Goal: Task Accomplishment & Management: Use online tool/utility

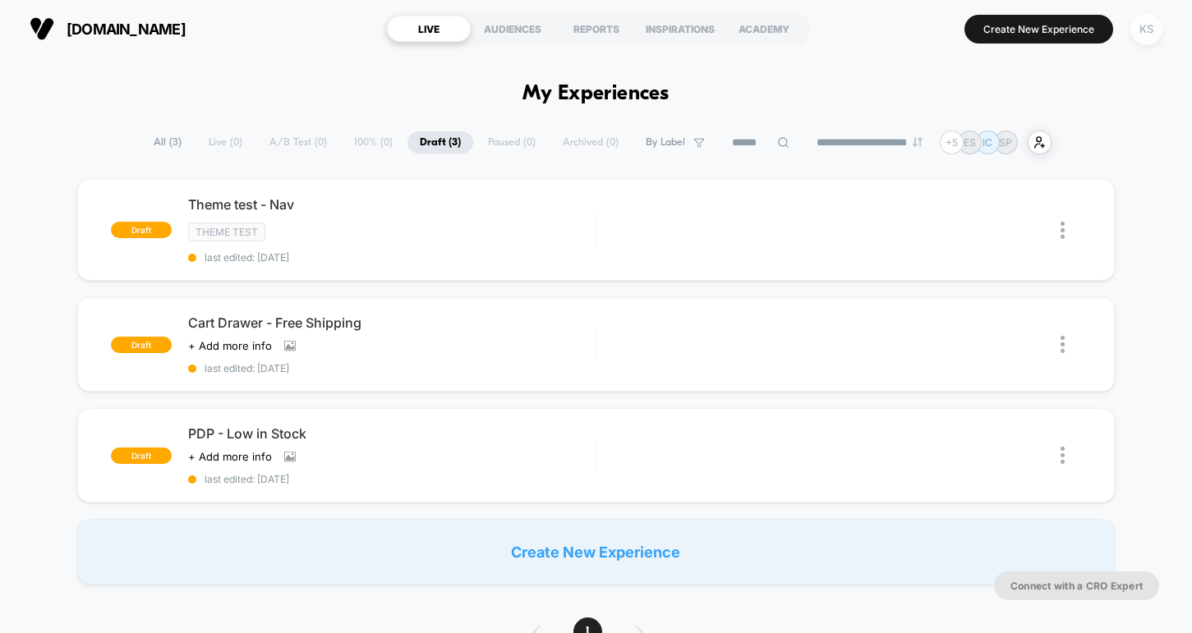
click at [1139, 36] on div "KS" at bounding box center [1146, 29] width 32 height 32
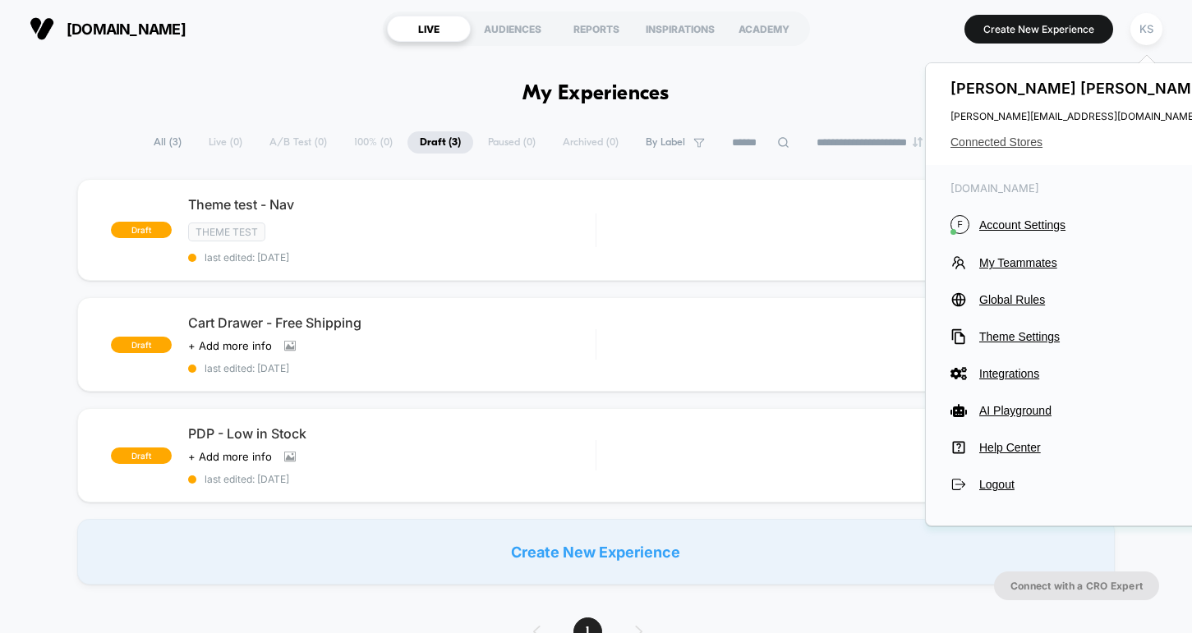
click at [994, 137] on span "Connected Stores" at bounding box center [1080, 142] width 260 height 13
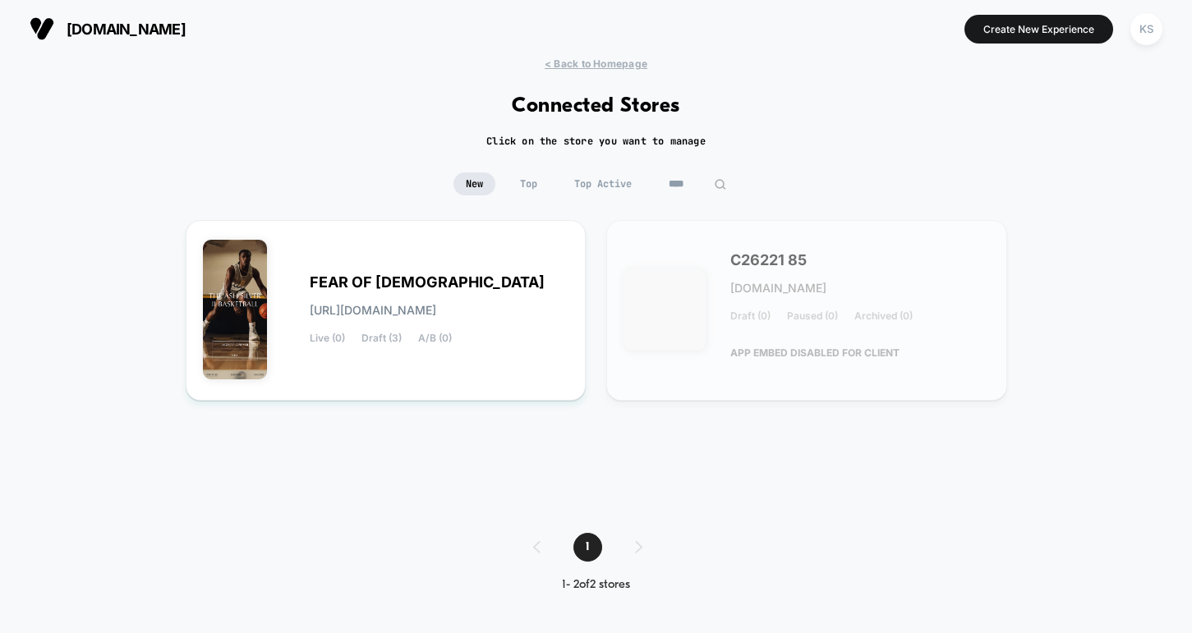
click at [687, 185] on input "****" at bounding box center [697, 184] width 82 height 23
click at [687, 185] on input "****" at bounding box center [697, 184] width 164 height 23
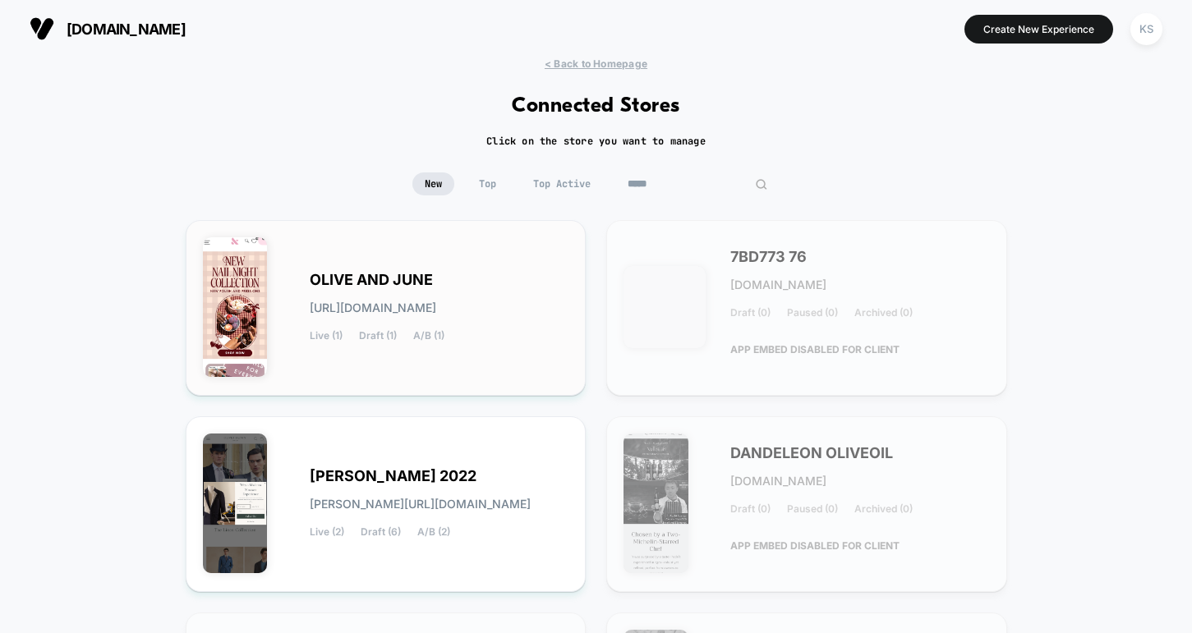
type input "*****"
click at [323, 286] on span "OLIVE AND JUNE" at bounding box center [371, 280] width 123 height 12
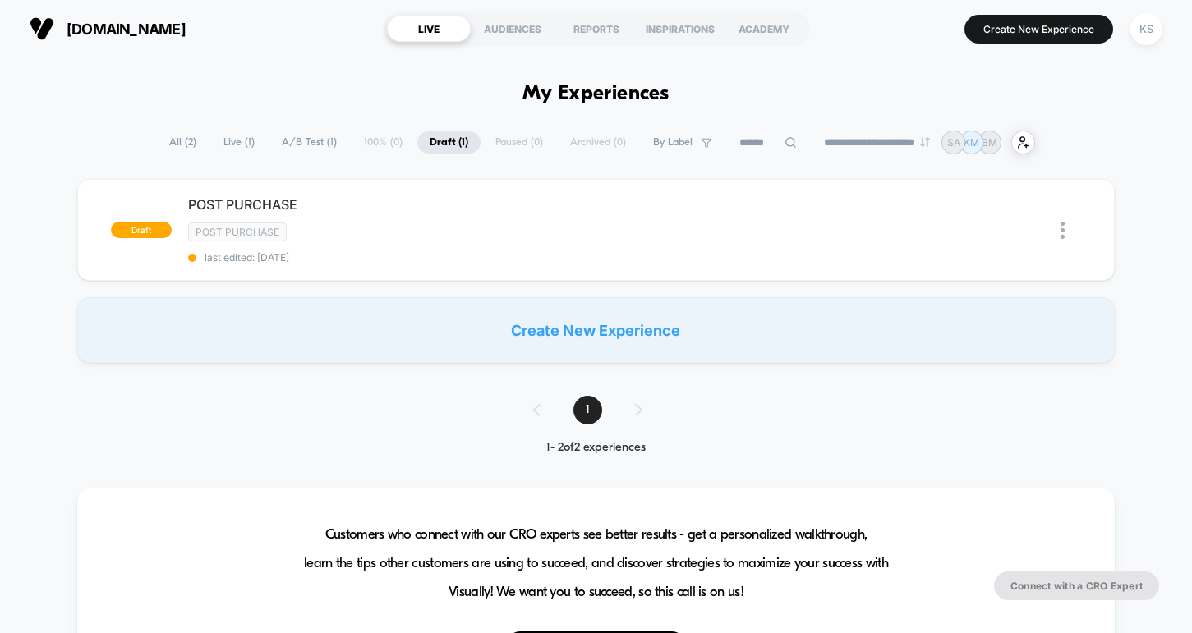
click at [227, 143] on span "Live ( 1 )" at bounding box center [239, 142] width 56 height 22
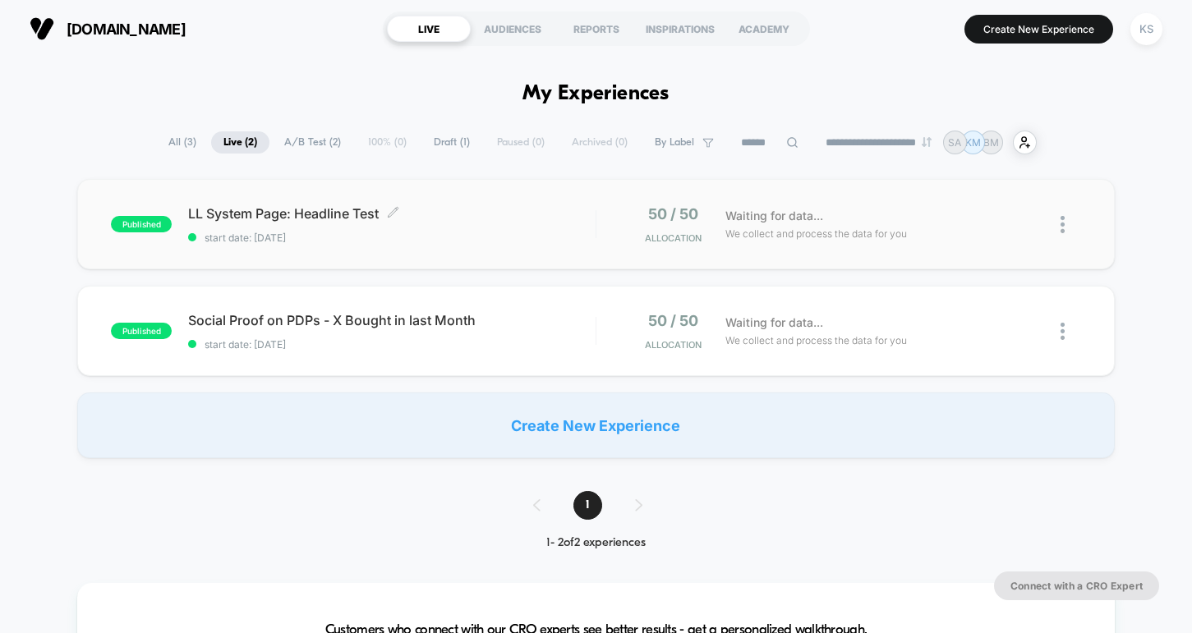
click at [312, 213] on span "LL System Page: Headline Test Click to edit experience details" at bounding box center [391, 213] width 407 height 16
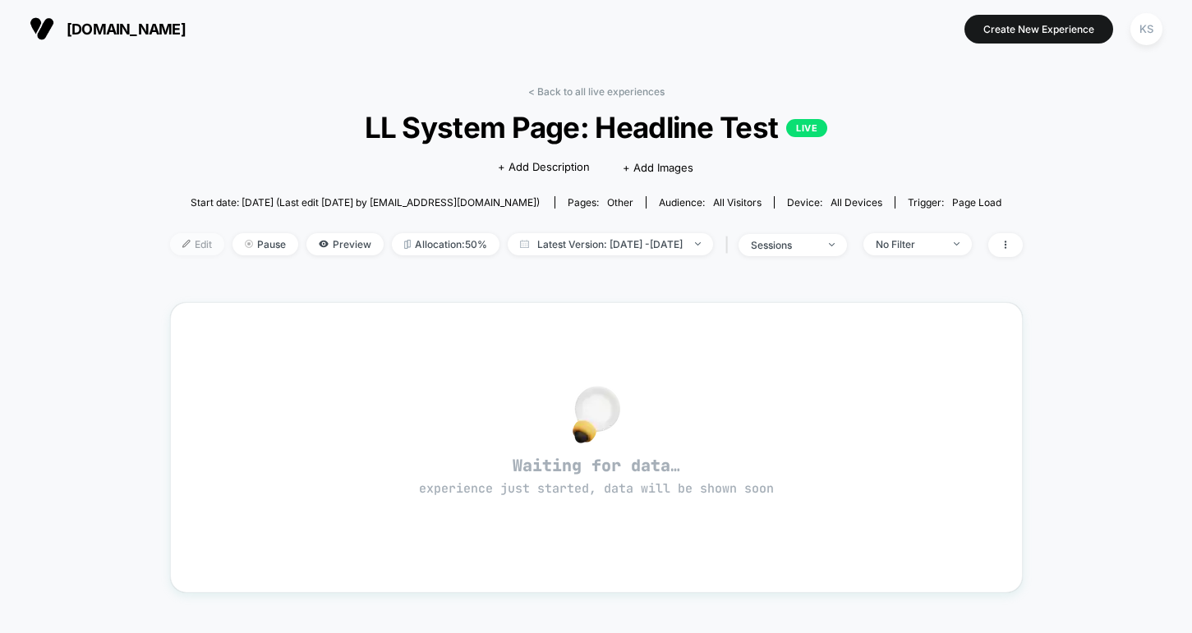
click at [170, 246] on span "Edit" at bounding box center [197, 244] width 54 height 22
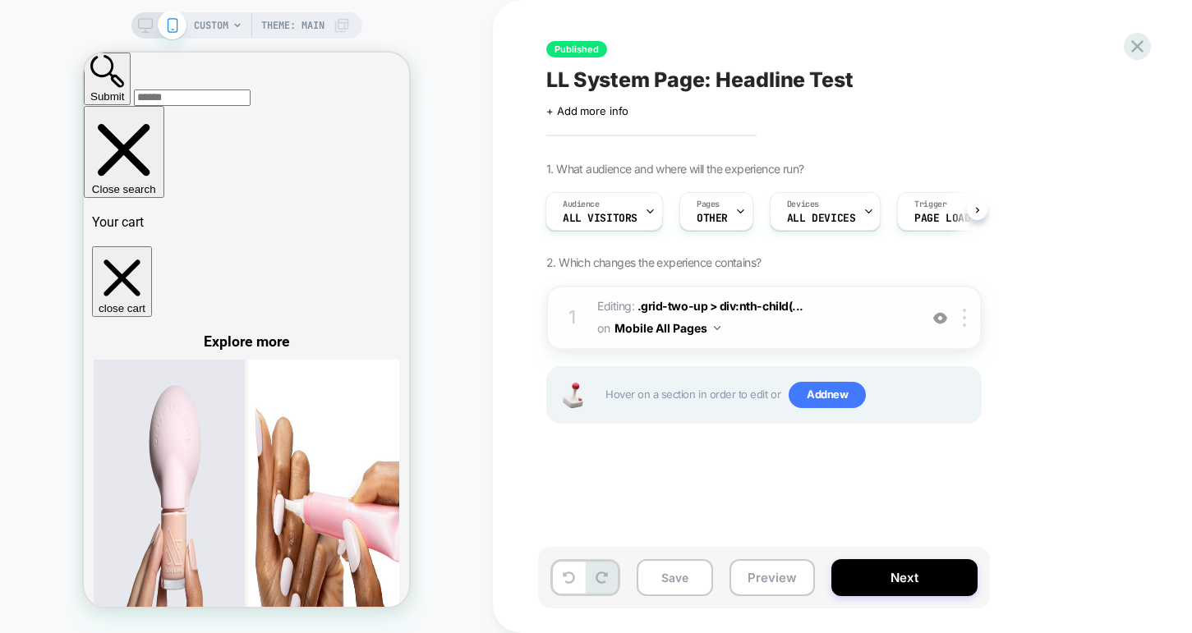
click at [936, 319] on img at bounding box center [940, 318] width 14 height 14
click at [759, 582] on button "Preview" at bounding box center [771, 577] width 85 height 37
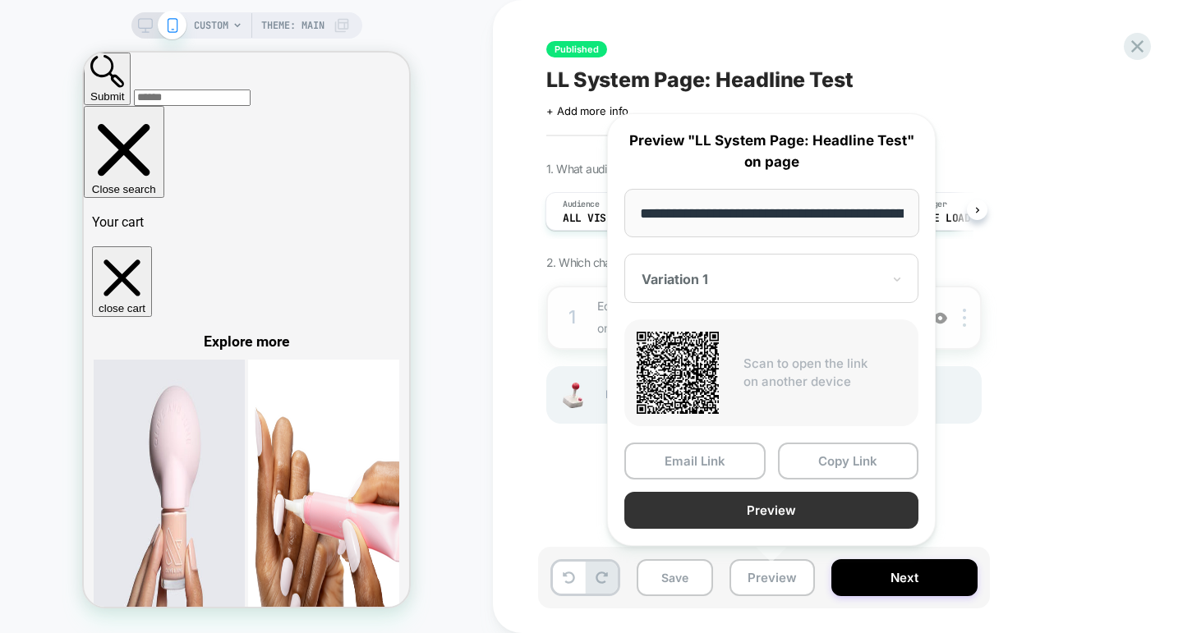
click at [677, 513] on button "Preview" at bounding box center [771, 510] width 294 height 37
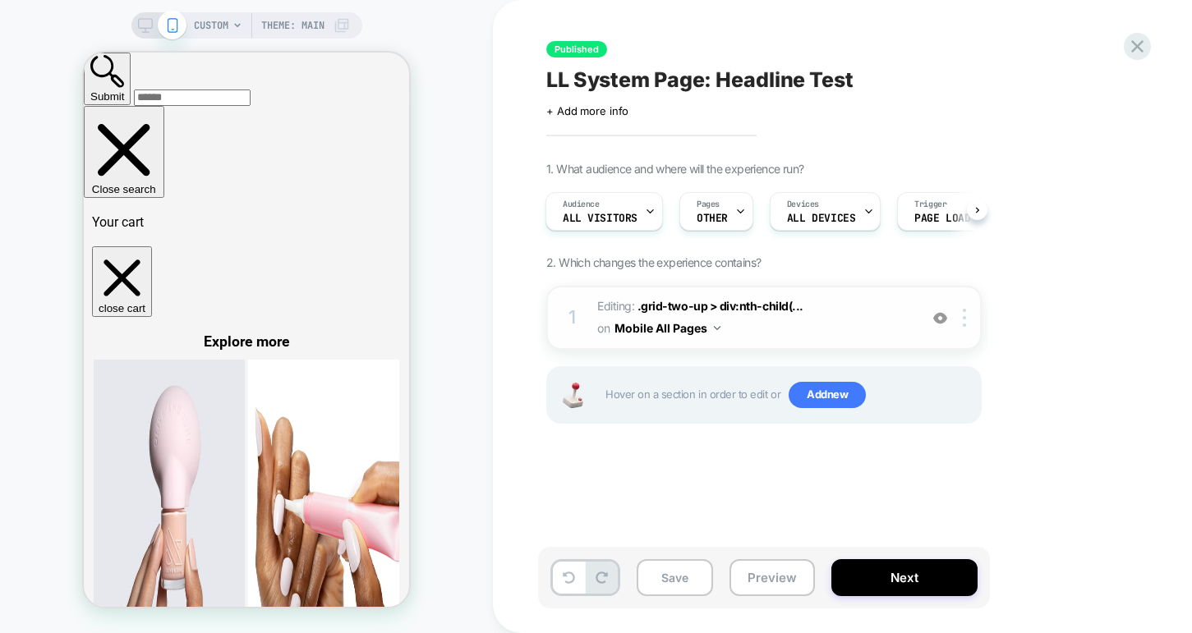
click at [938, 320] on img at bounding box center [940, 318] width 14 height 14
click at [1134, 47] on icon at bounding box center [1137, 46] width 22 height 22
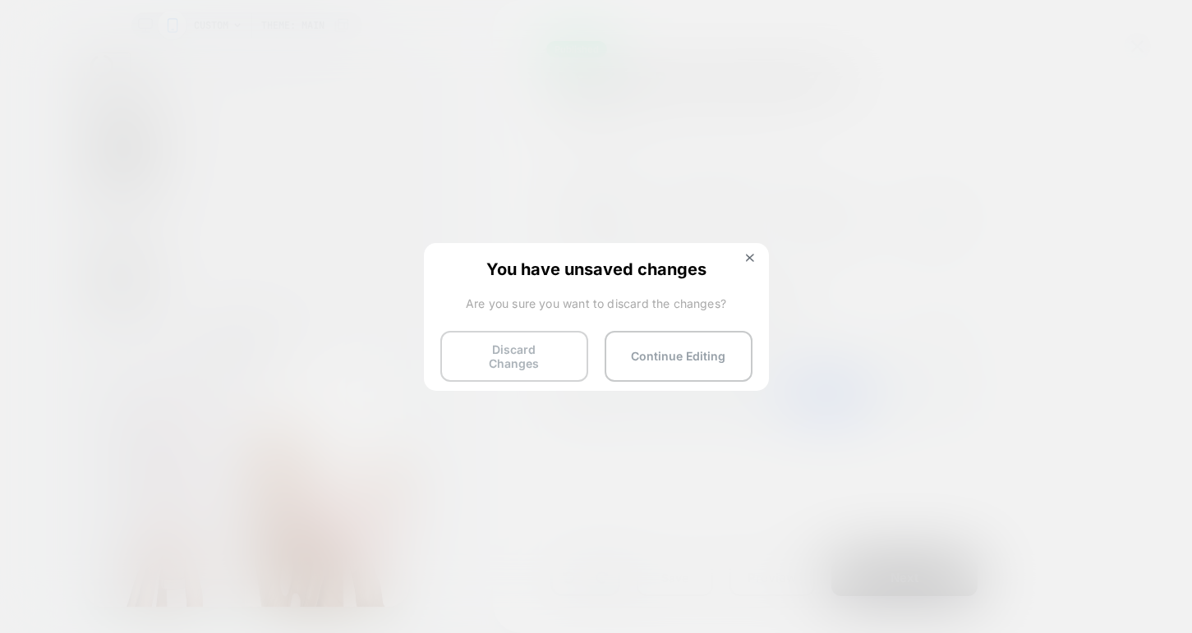
click at [492, 356] on button "Discard Changes" at bounding box center [514, 356] width 148 height 51
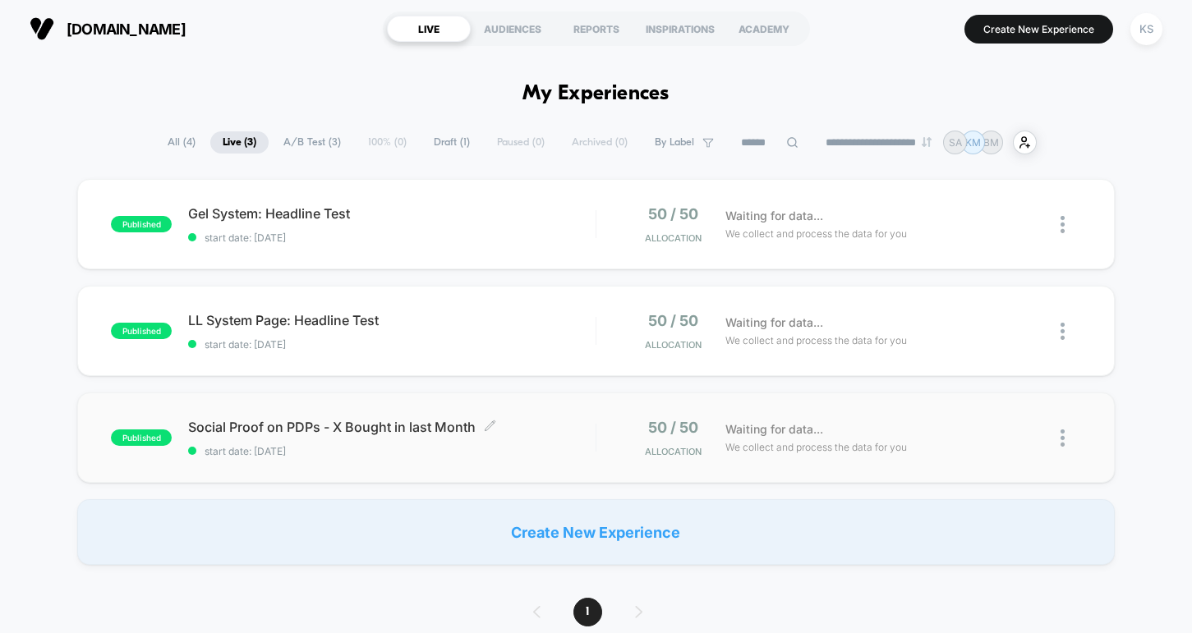
click at [391, 426] on span "Social Proof on PDPs - X Bought in last Month Click to edit experience details" at bounding box center [391, 427] width 407 height 16
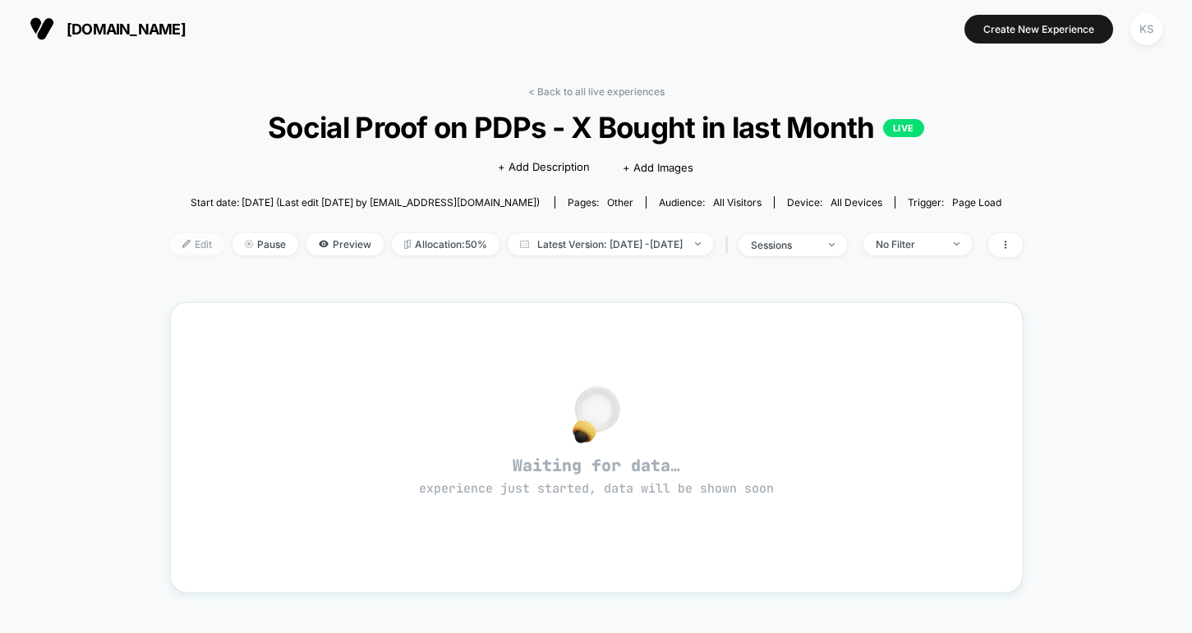
click at [170, 248] on span "Edit" at bounding box center [197, 244] width 54 height 22
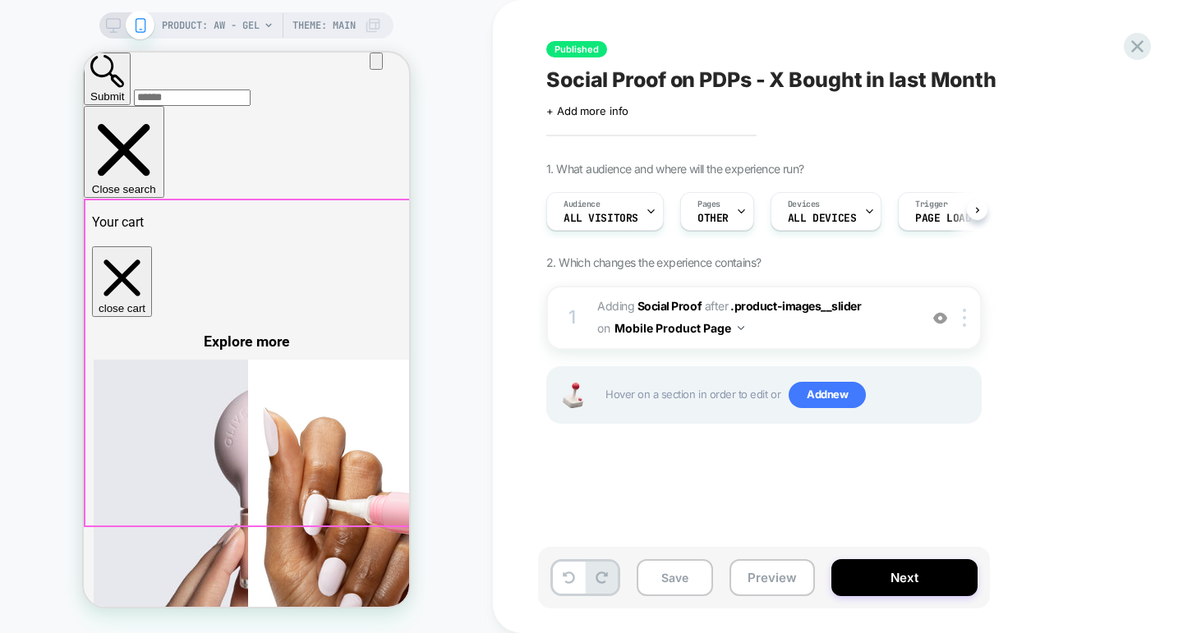
scroll to position [0, 1]
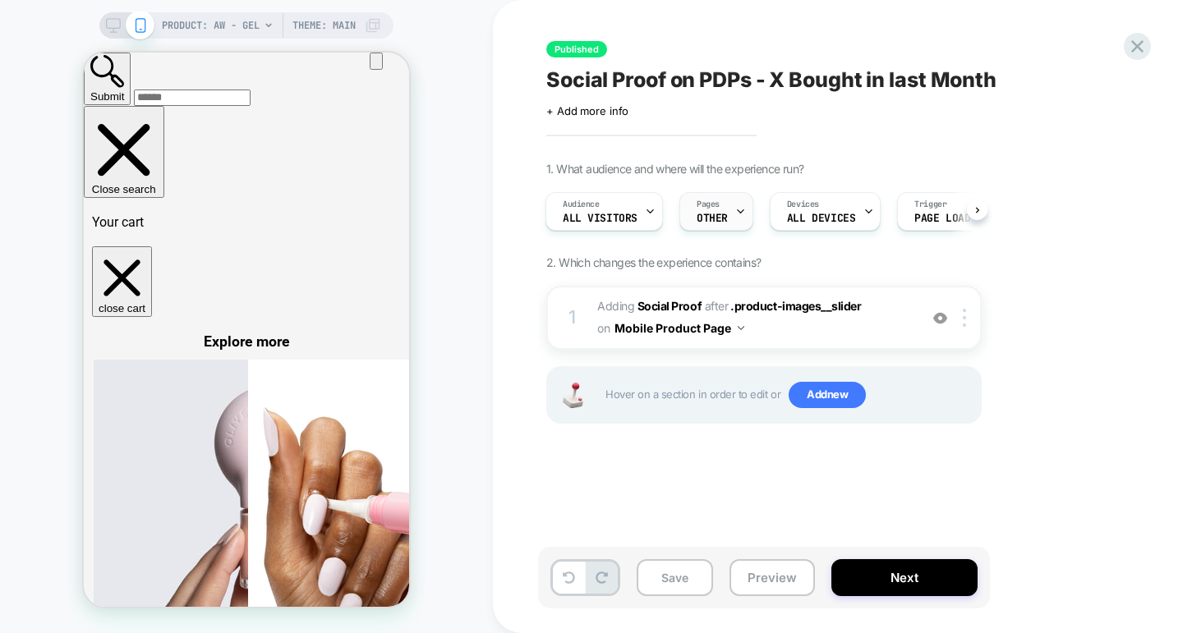
click at [727, 210] on div "Pages OTHER" at bounding box center [712, 211] width 64 height 37
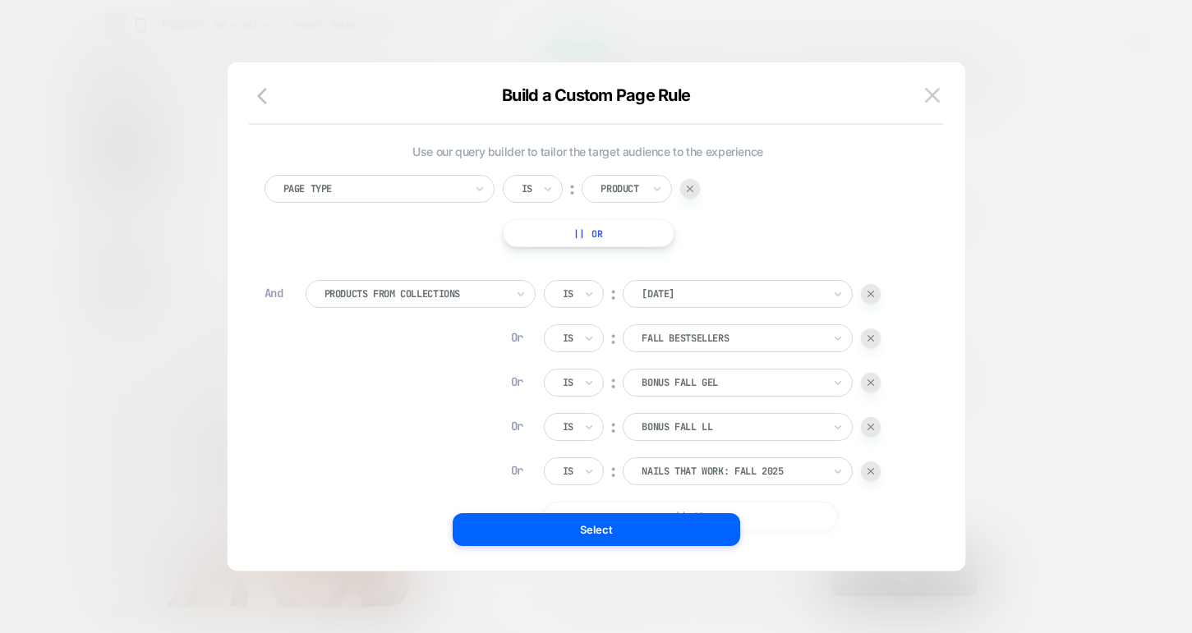
scroll to position [0, 0]
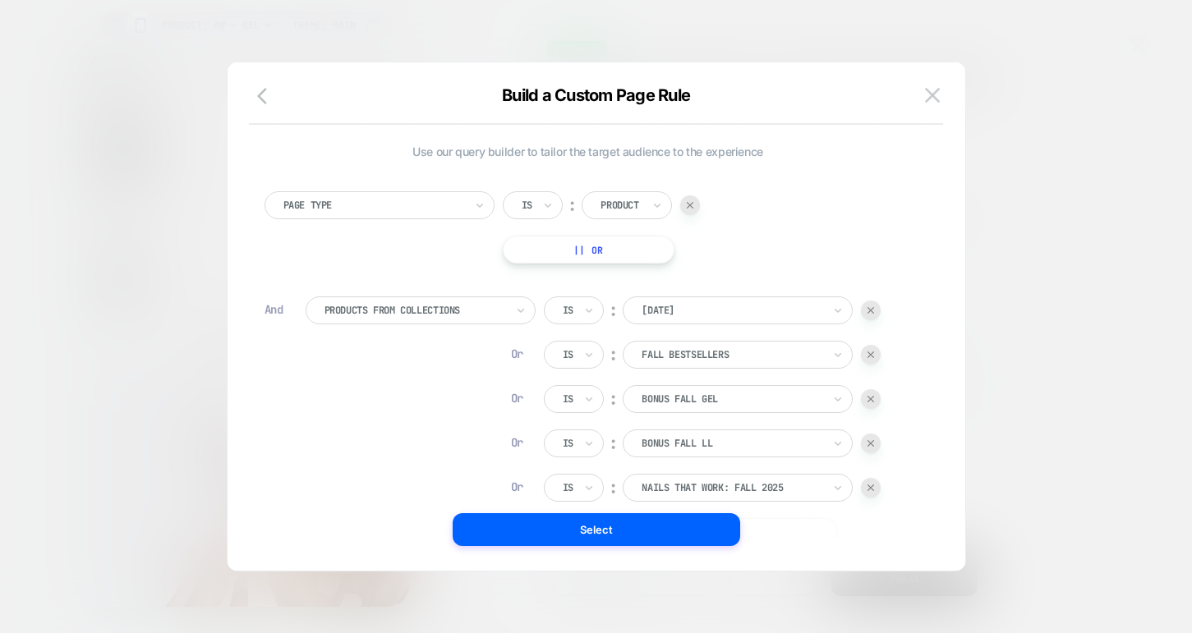
click at [177, 263] on div at bounding box center [596, 316] width 1192 height 633
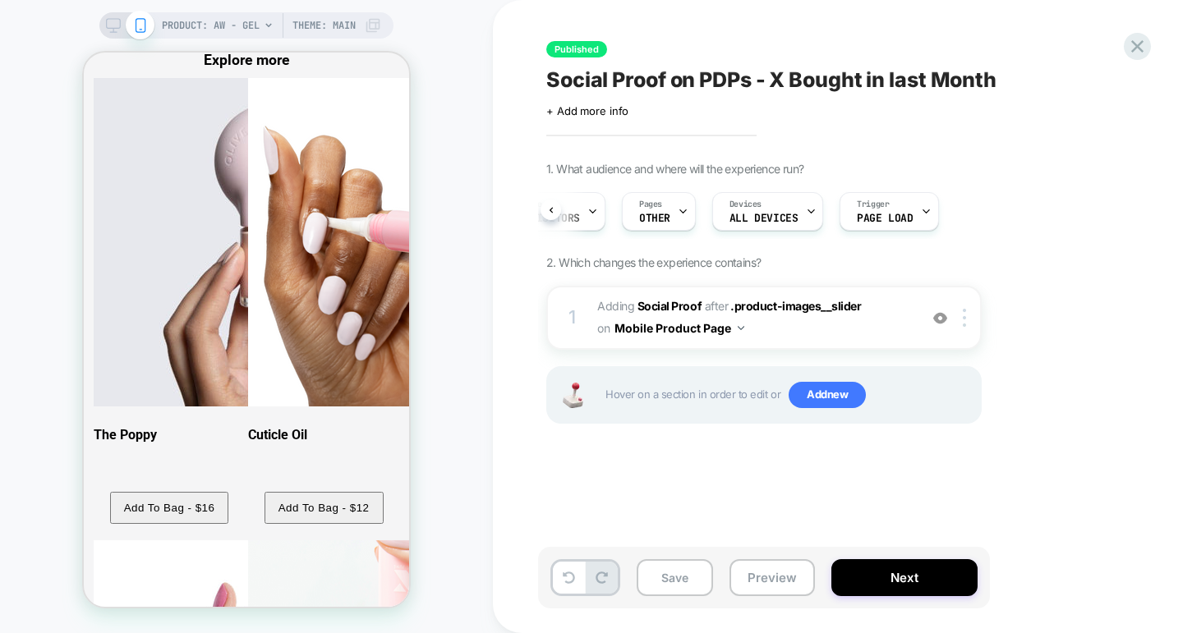
scroll to position [281, 0]
click at [772, 577] on button "Preview" at bounding box center [771, 577] width 85 height 37
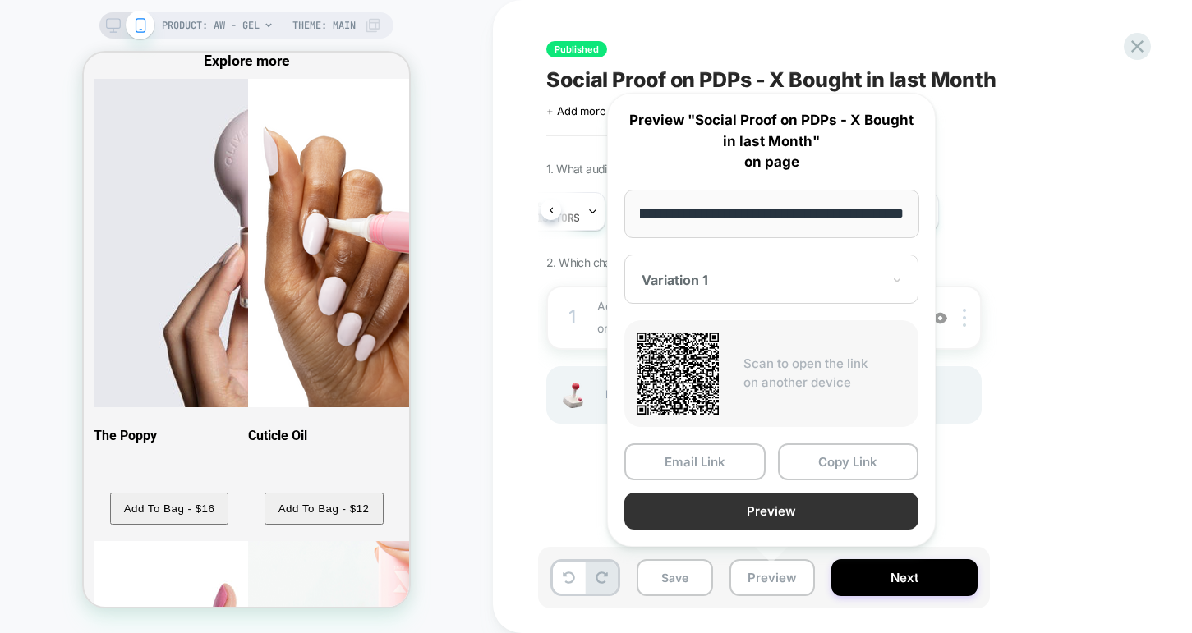
scroll to position [0, 0]
click at [786, 500] on button "Preview" at bounding box center [771, 511] width 294 height 37
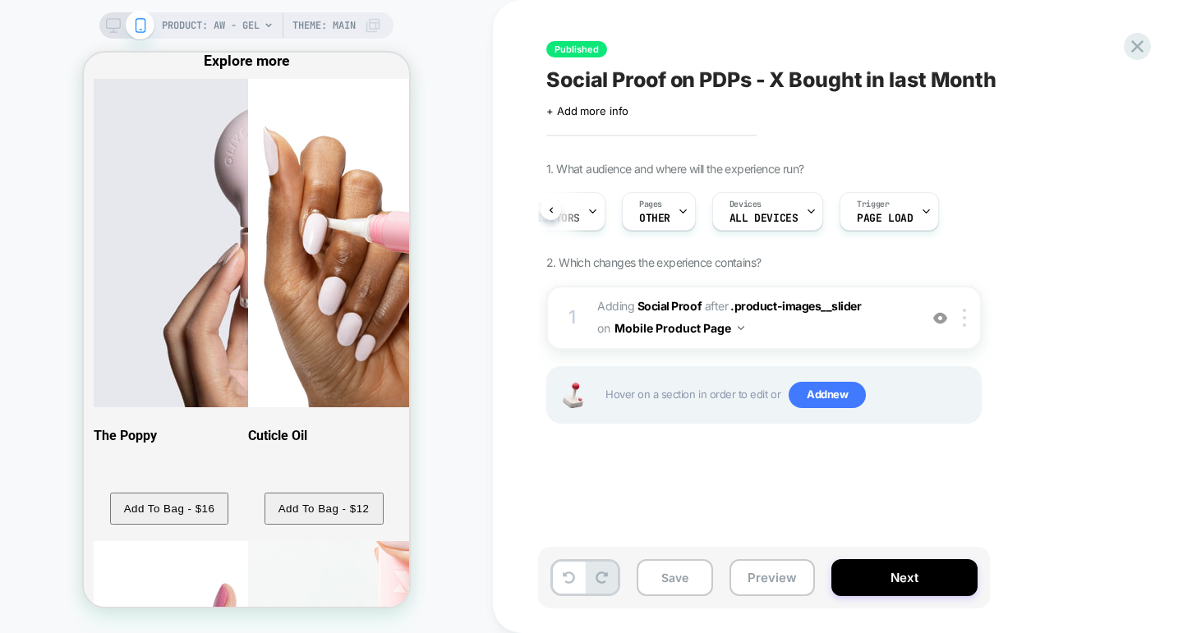
click at [110, 28] on rect at bounding box center [114, 23] width 14 height 9
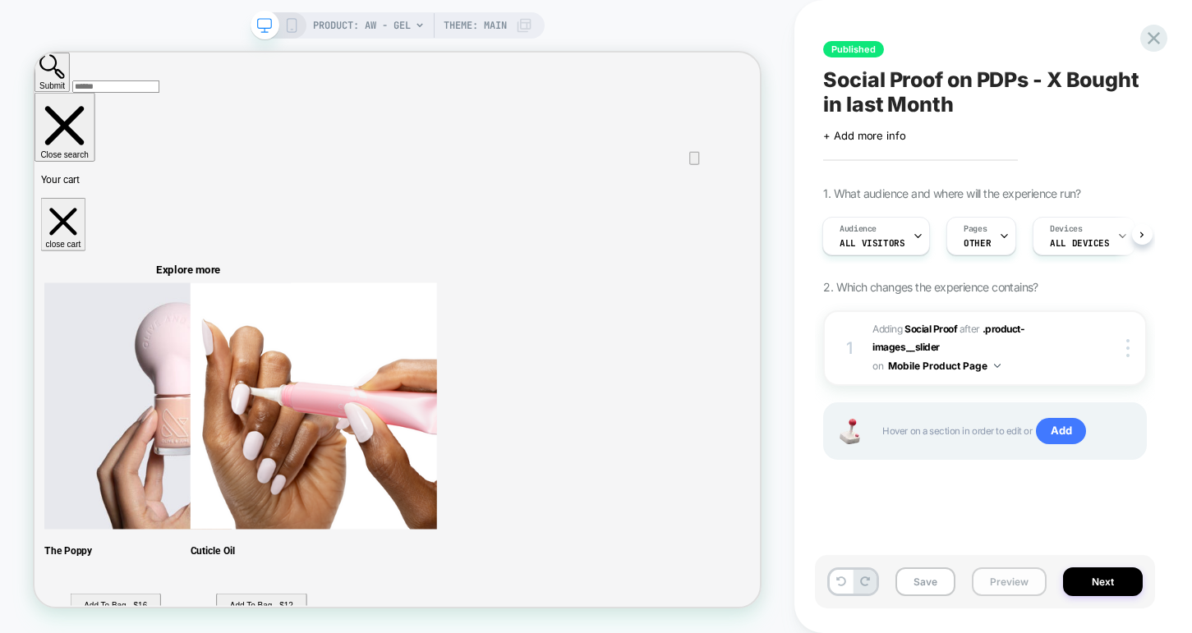
click at [1006, 576] on button "Preview" at bounding box center [1009, 582] width 75 height 29
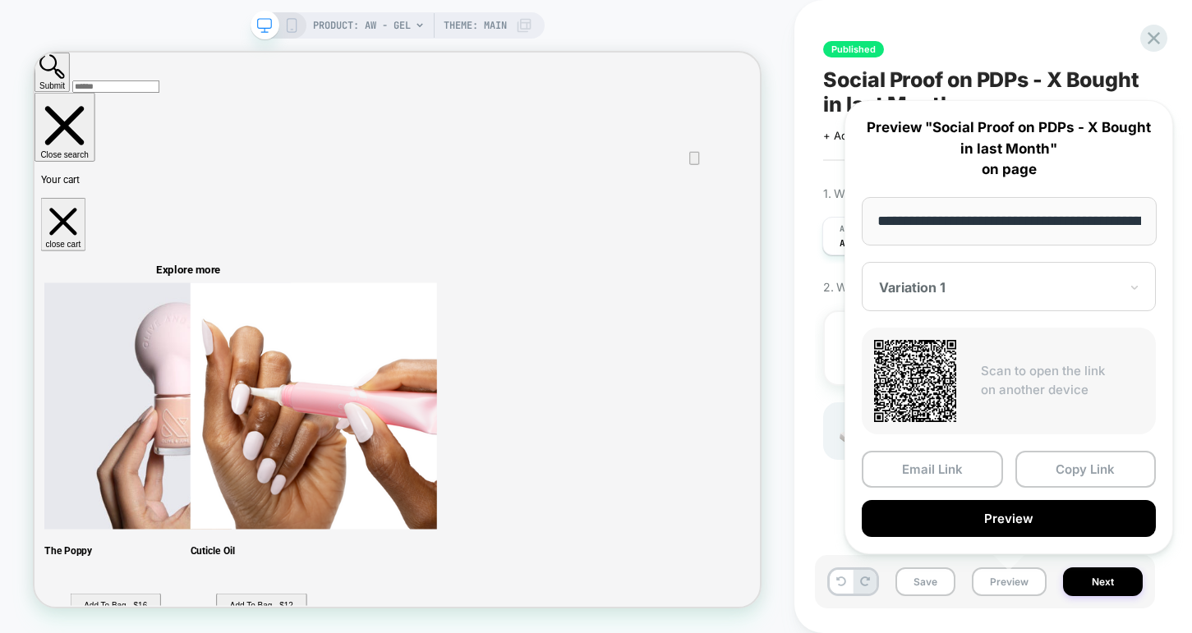
click at [815, 478] on div "Published Social Proof on PDPs - X Bought in last Month Click to edit experienc…" at bounding box center [985, 316] width 340 height 600
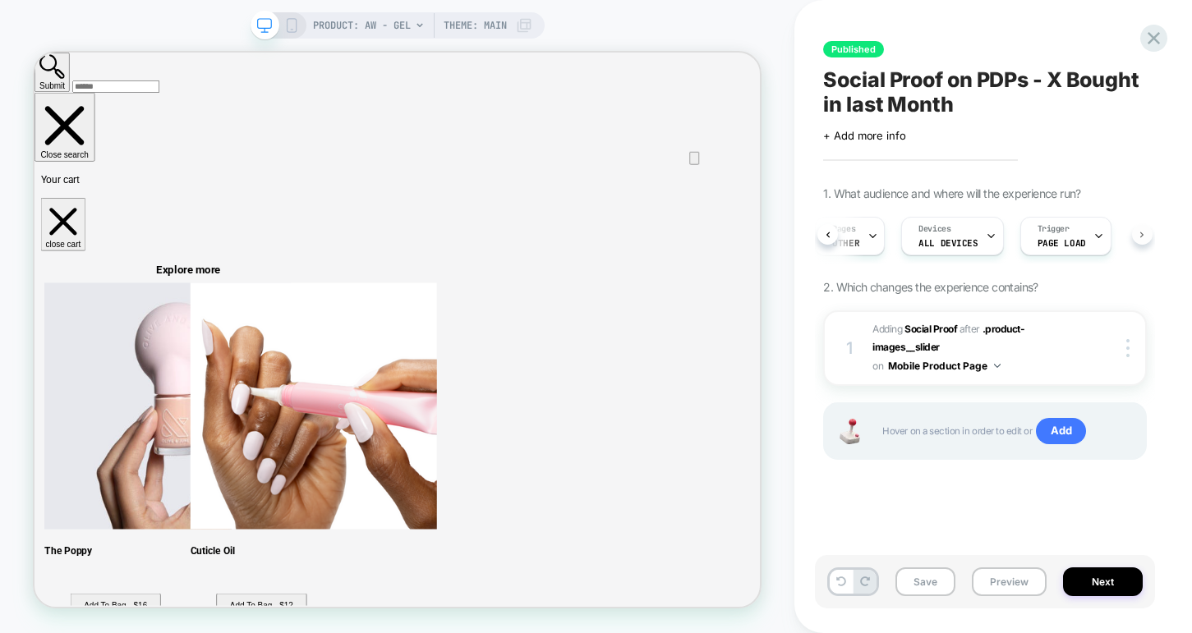
scroll to position [0, 136]
click at [831, 235] on icon at bounding box center [828, 235] width 7 height 7
click at [1154, 37] on icon at bounding box center [1154, 38] width 12 height 12
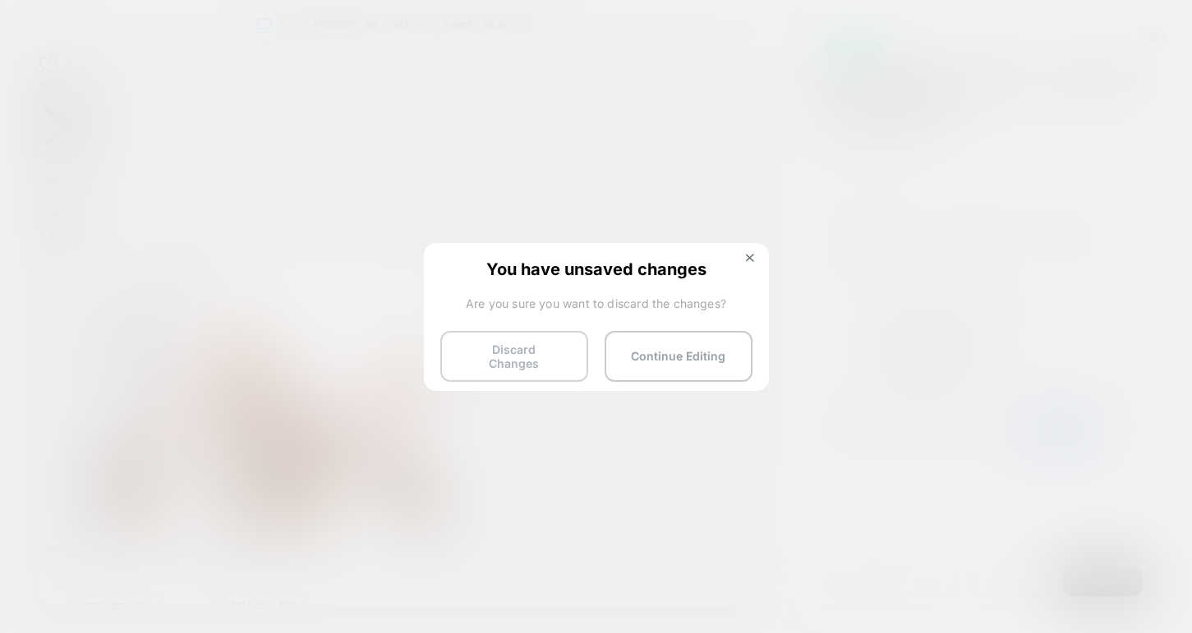
click at [498, 354] on button "Discard Changes" at bounding box center [514, 356] width 148 height 51
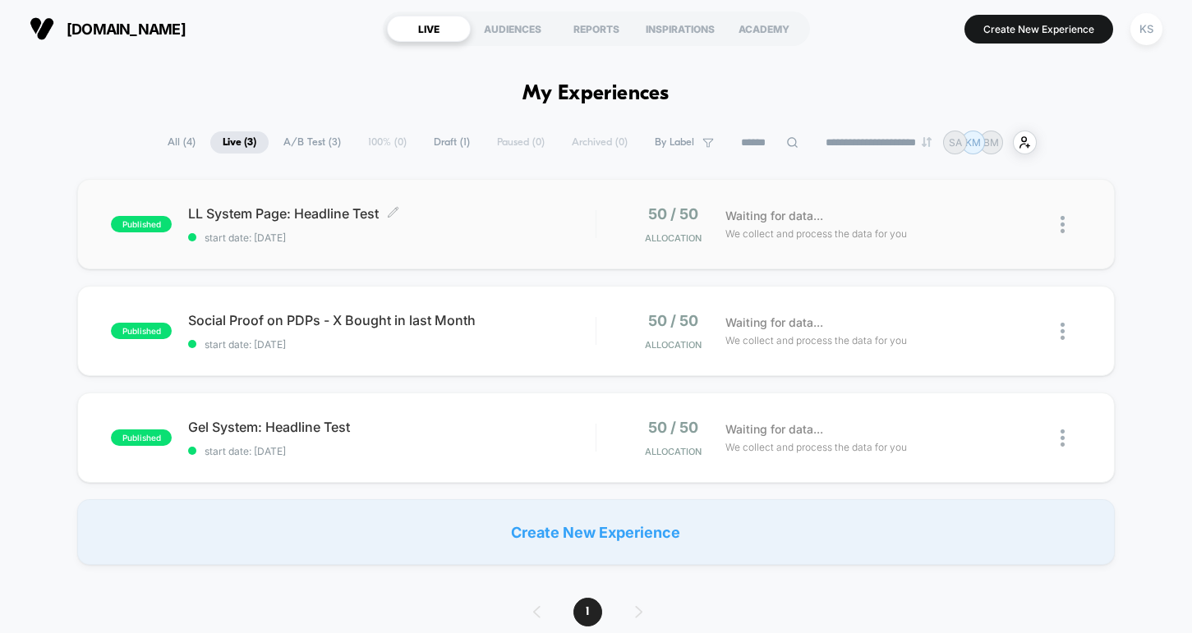
click at [270, 211] on span "LL System Page: Headline Test Click to edit experience details" at bounding box center [391, 213] width 407 height 16
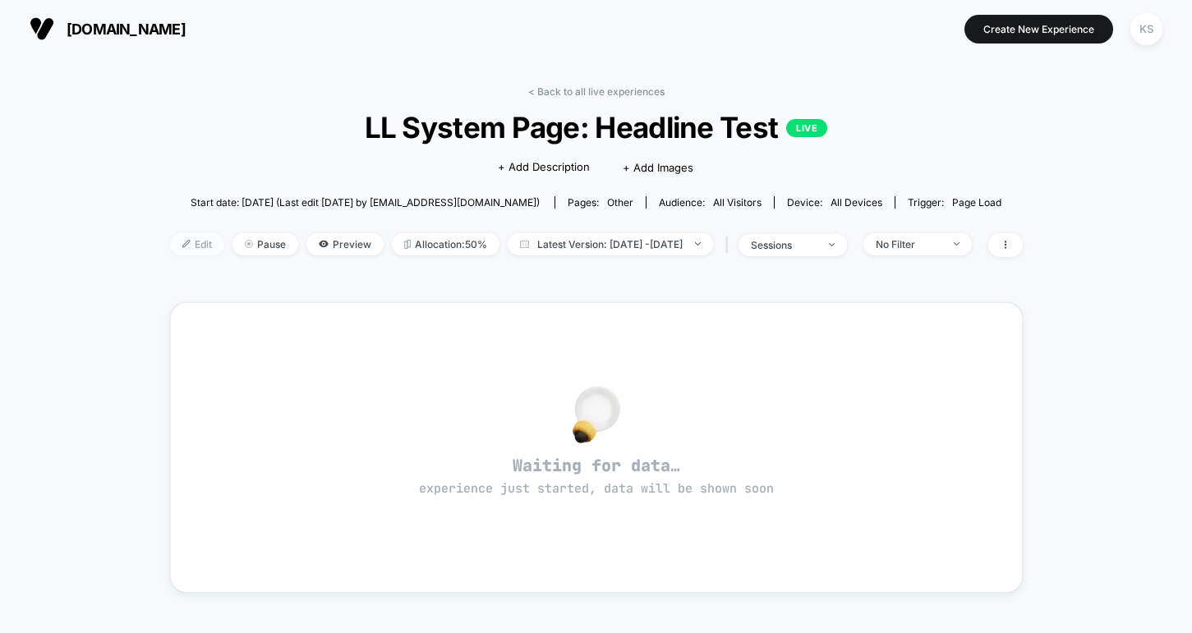
click at [182, 241] on img at bounding box center [186, 244] width 8 height 8
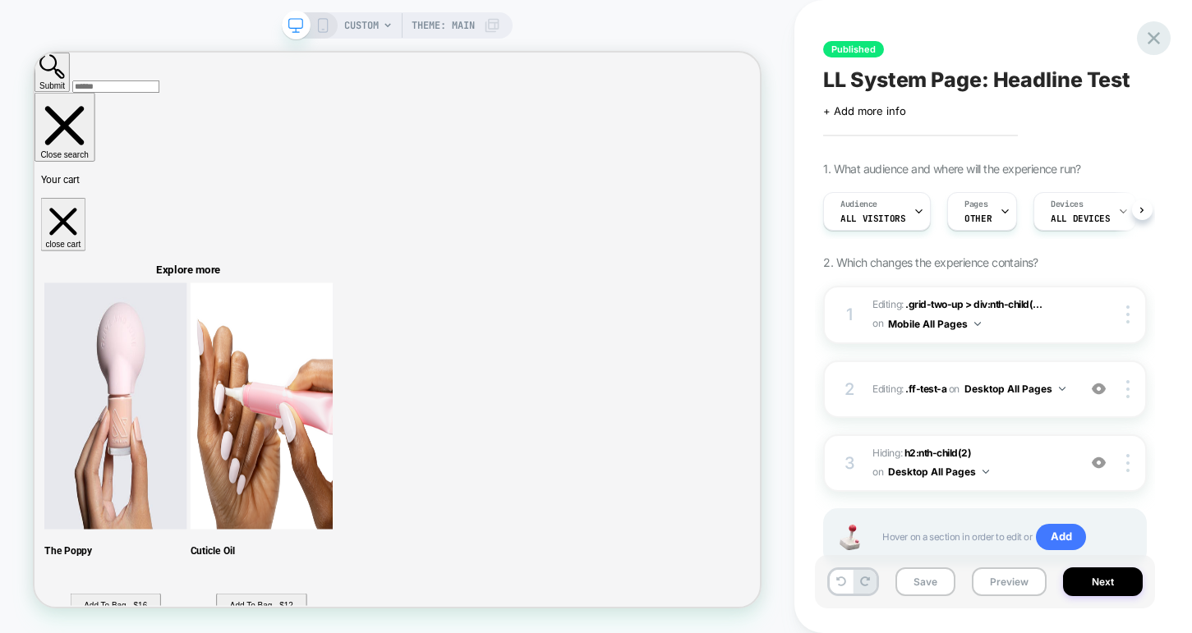
click at [1147, 41] on icon at bounding box center [1154, 38] width 22 height 22
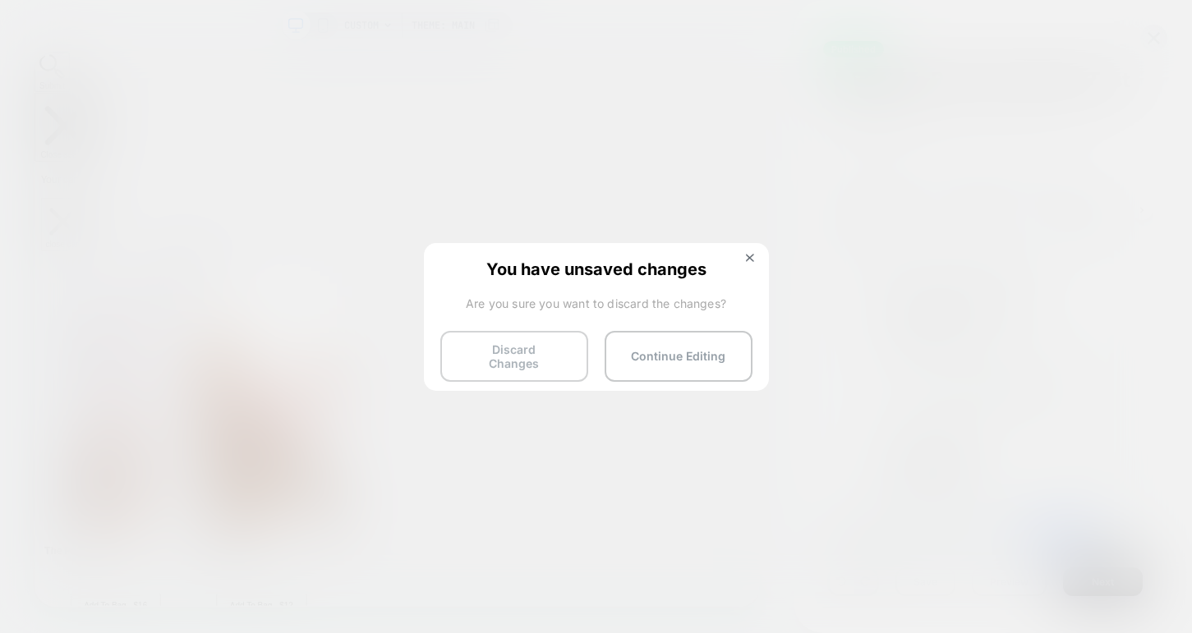
click at [541, 353] on button "Discard Changes" at bounding box center [514, 356] width 148 height 51
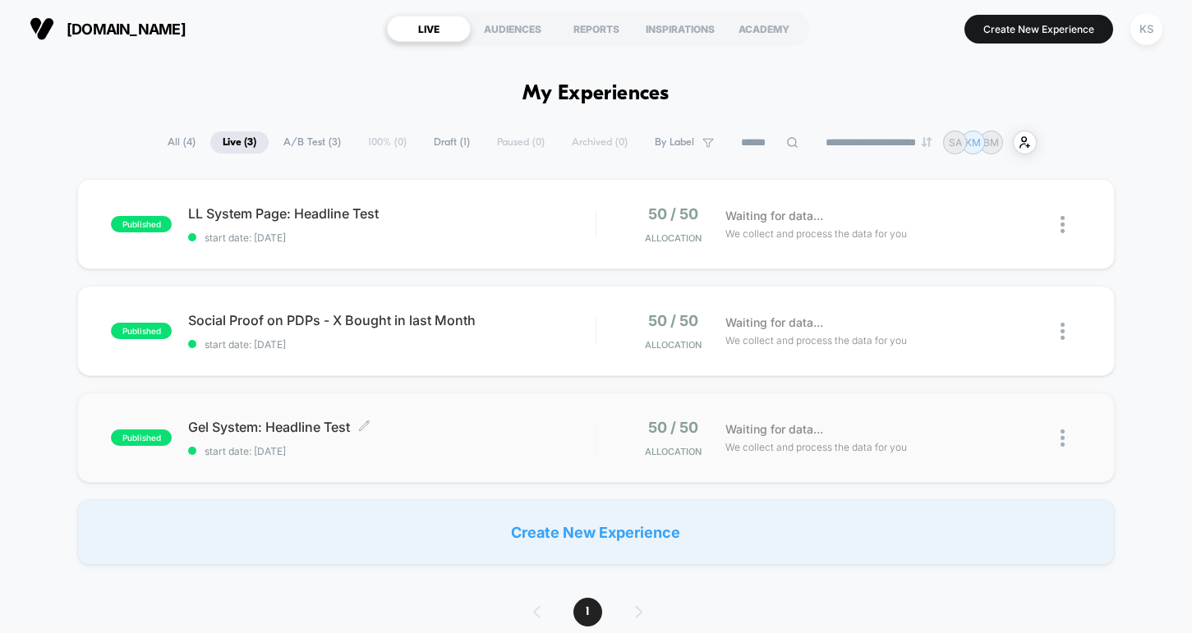
click at [303, 419] on span "Gel System: Headline Test Click to edit experience details" at bounding box center [391, 427] width 407 height 16
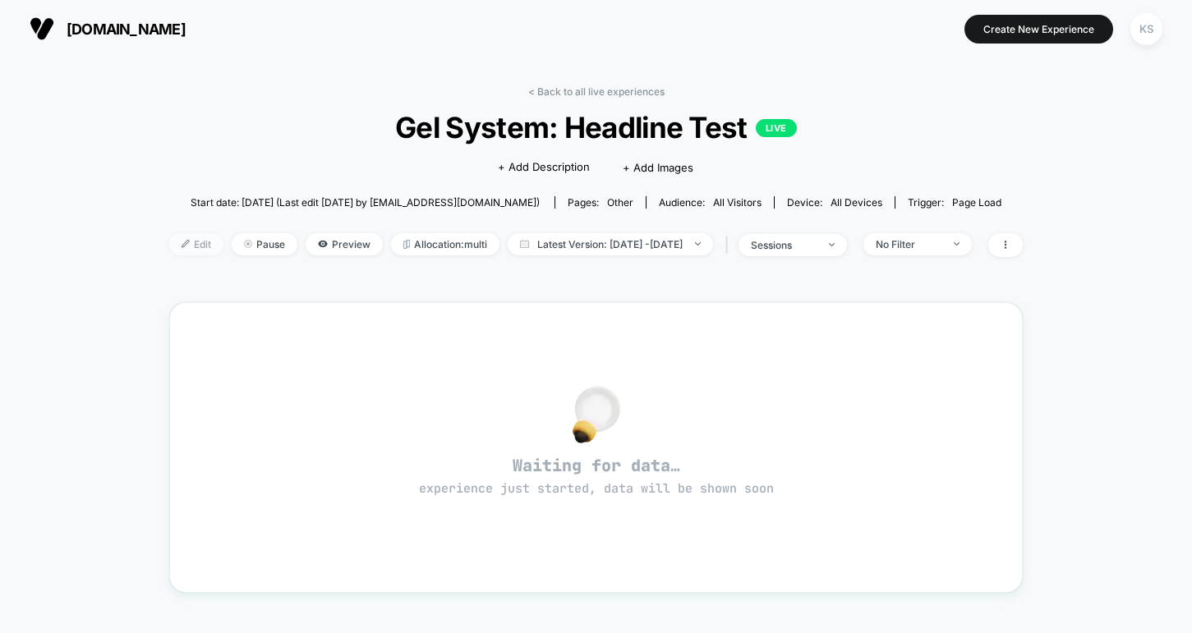
click at [182, 246] on img at bounding box center [186, 244] width 8 height 8
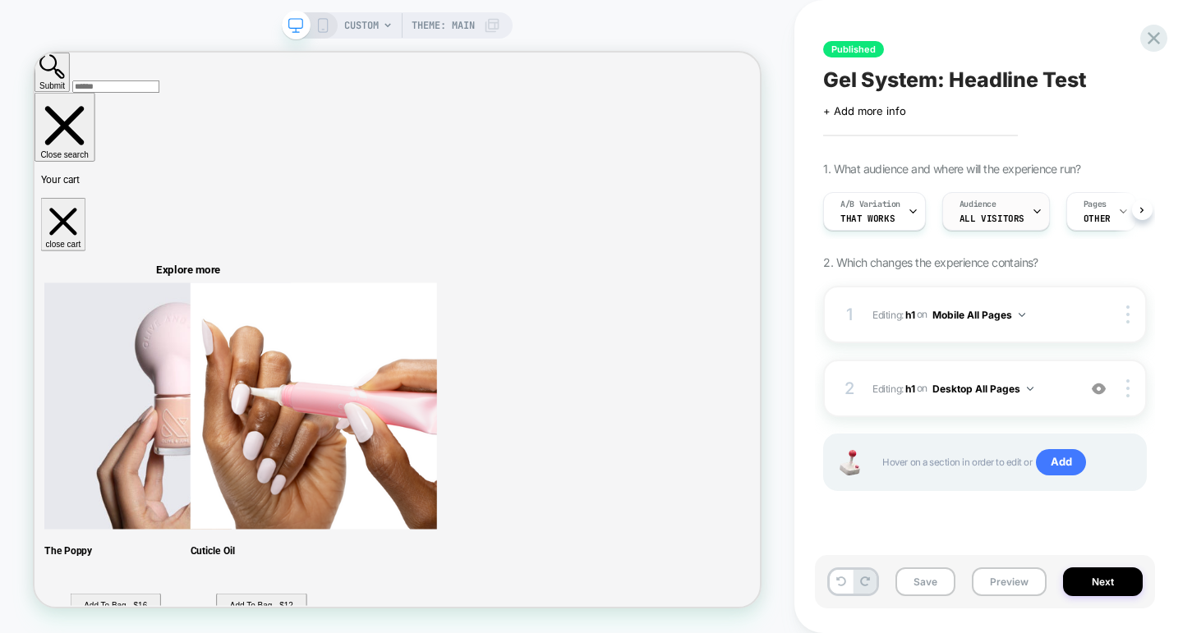
click at [1033, 211] on icon at bounding box center [1037, 211] width 11 height 11
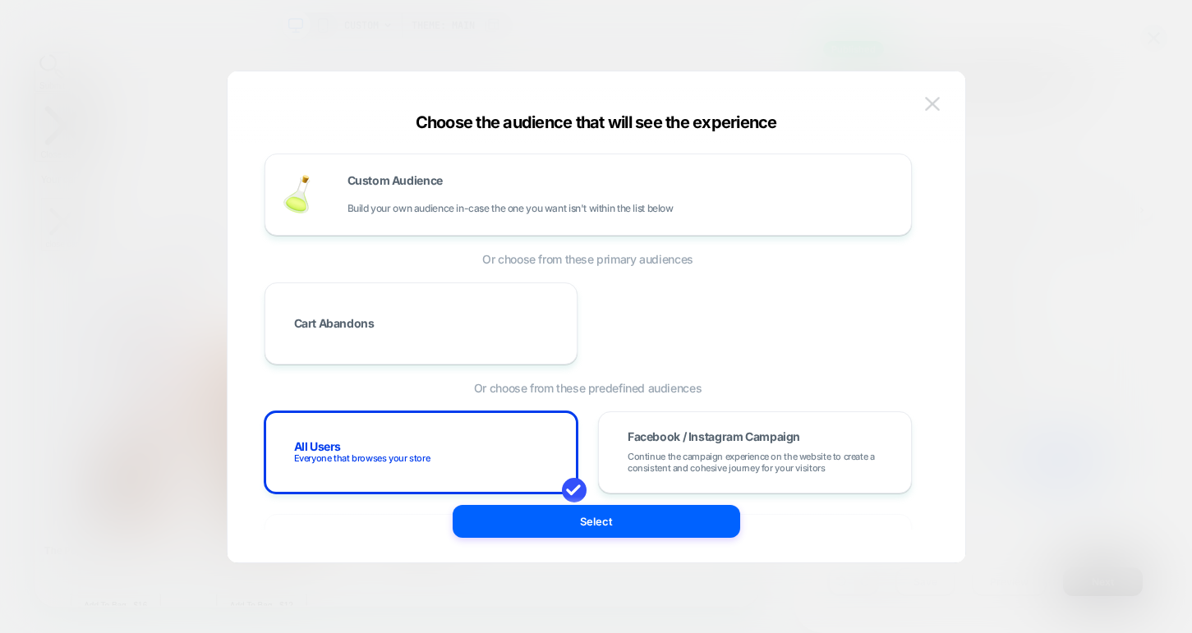
click at [939, 101] on img at bounding box center [932, 104] width 15 height 14
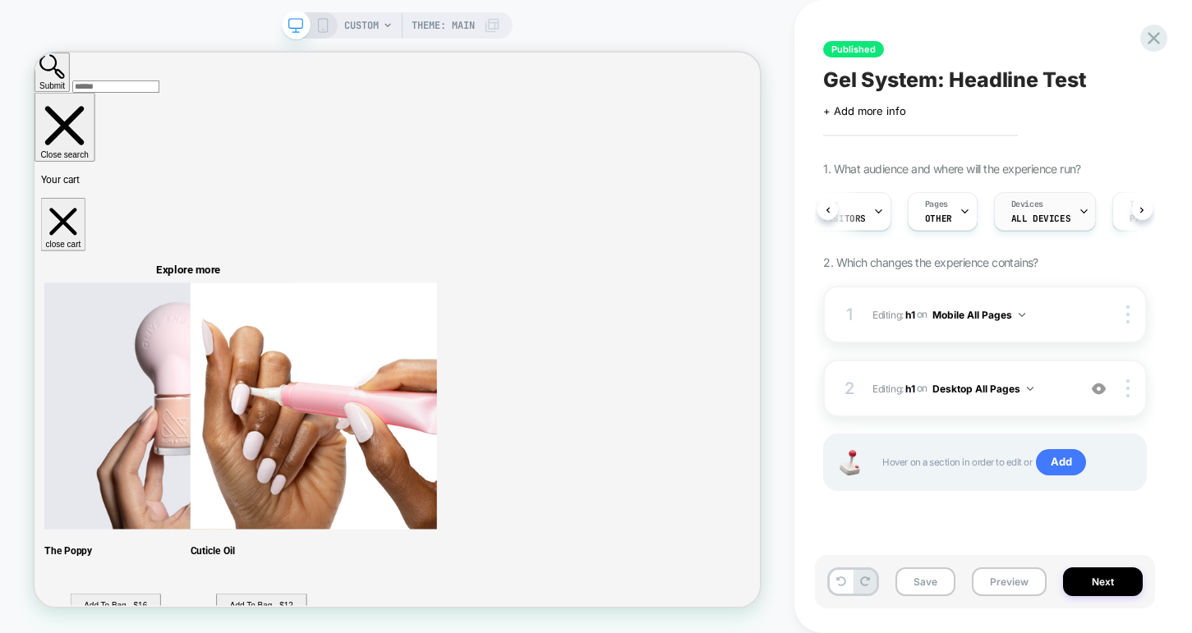
scroll to position [0, 168]
click at [923, 217] on span "OTHER" at bounding box center [928, 219] width 27 height 12
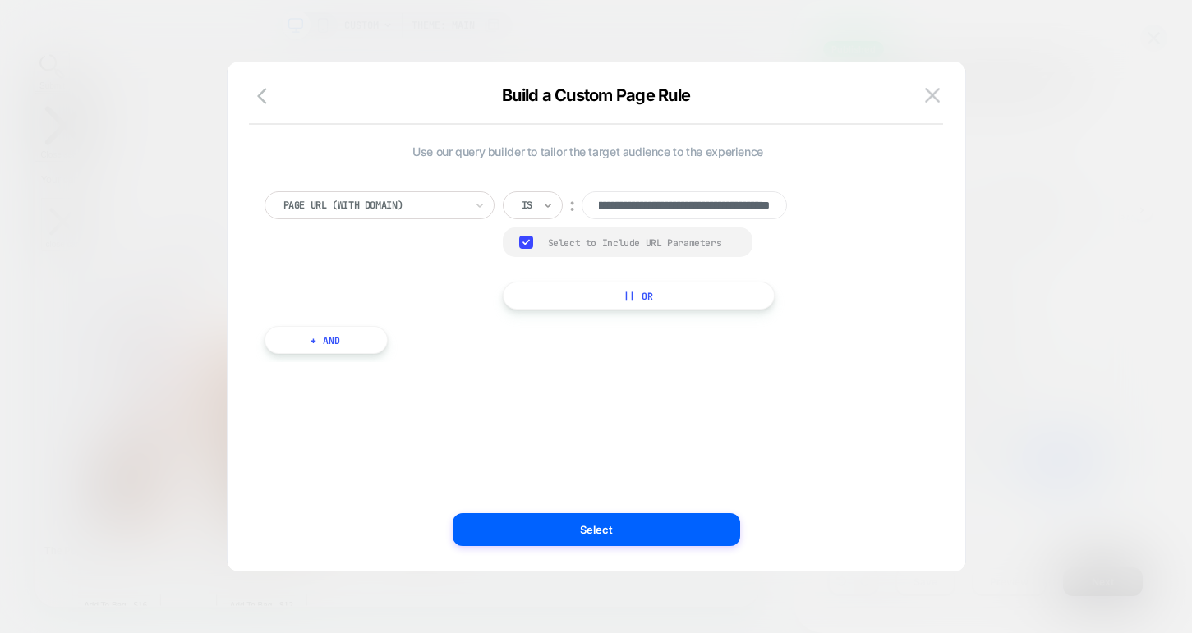
scroll to position [0, 0]
click at [545, 205] on icon at bounding box center [548, 205] width 12 height 16
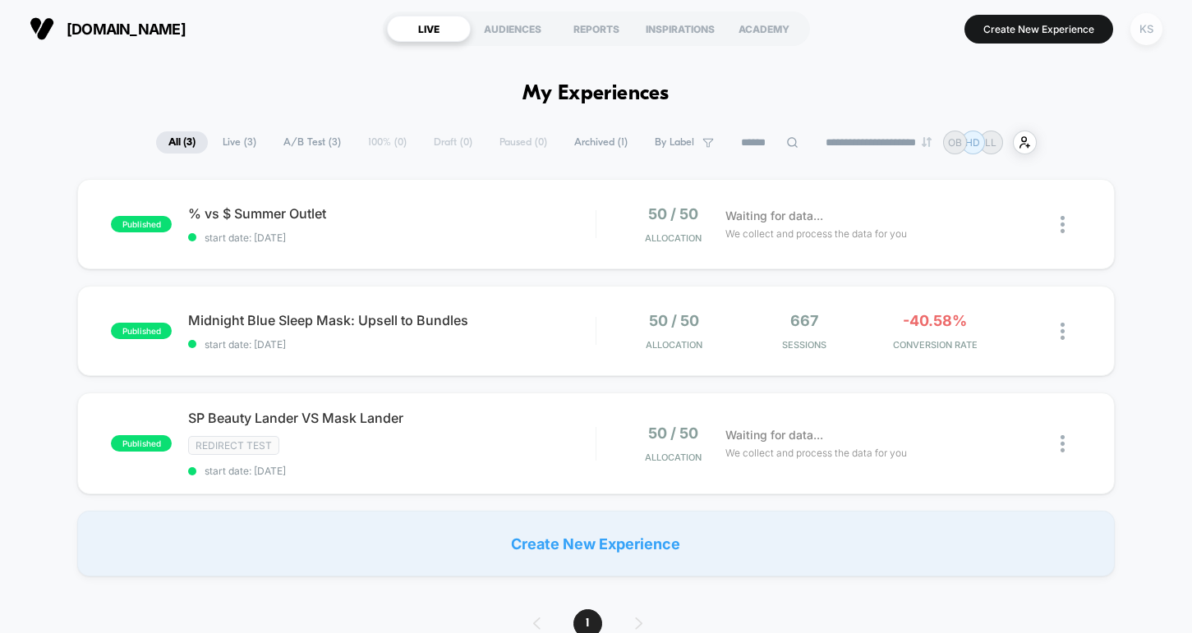
click at [1141, 35] on div "KS" at bounding box center [1146, 29] width 32 height 32
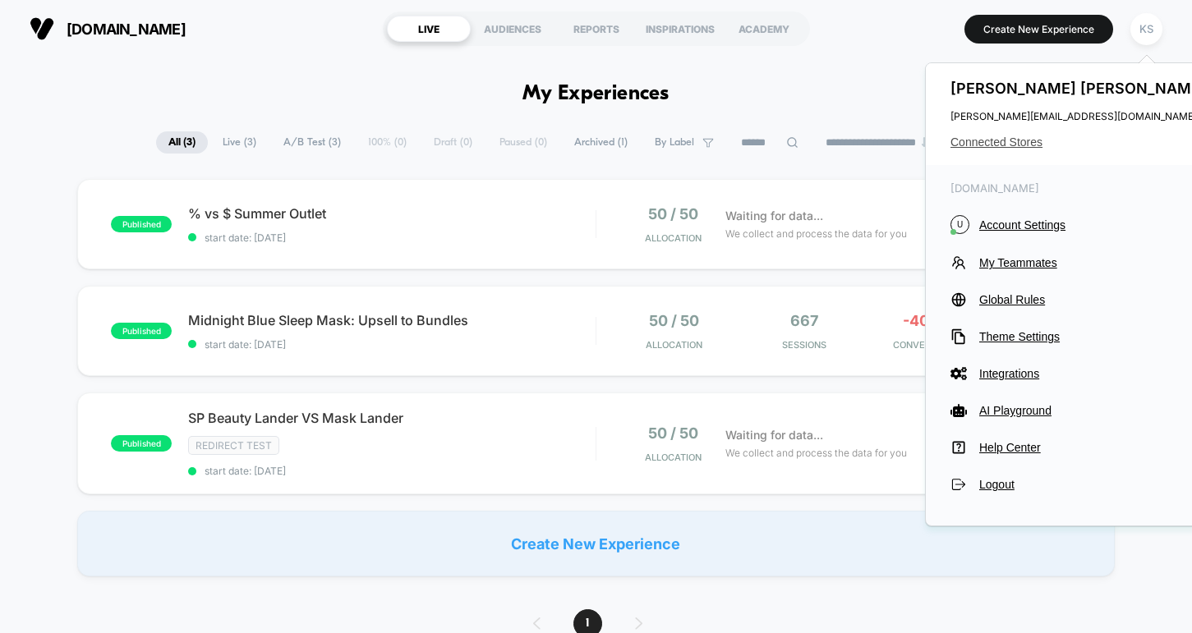
click at [964, 142] on span "Connected Stores" at bounding box center [1080, 142] width 260 height 13
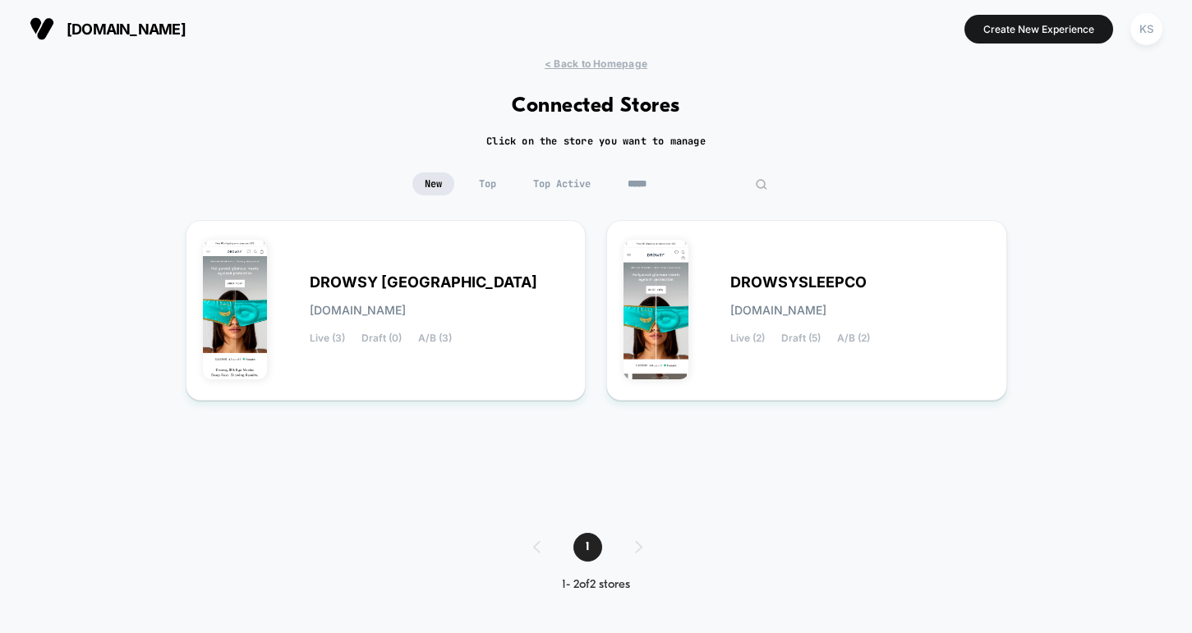
click at [679, 181] on input "*****" at bounding box center [697, 184] width 164 height 23
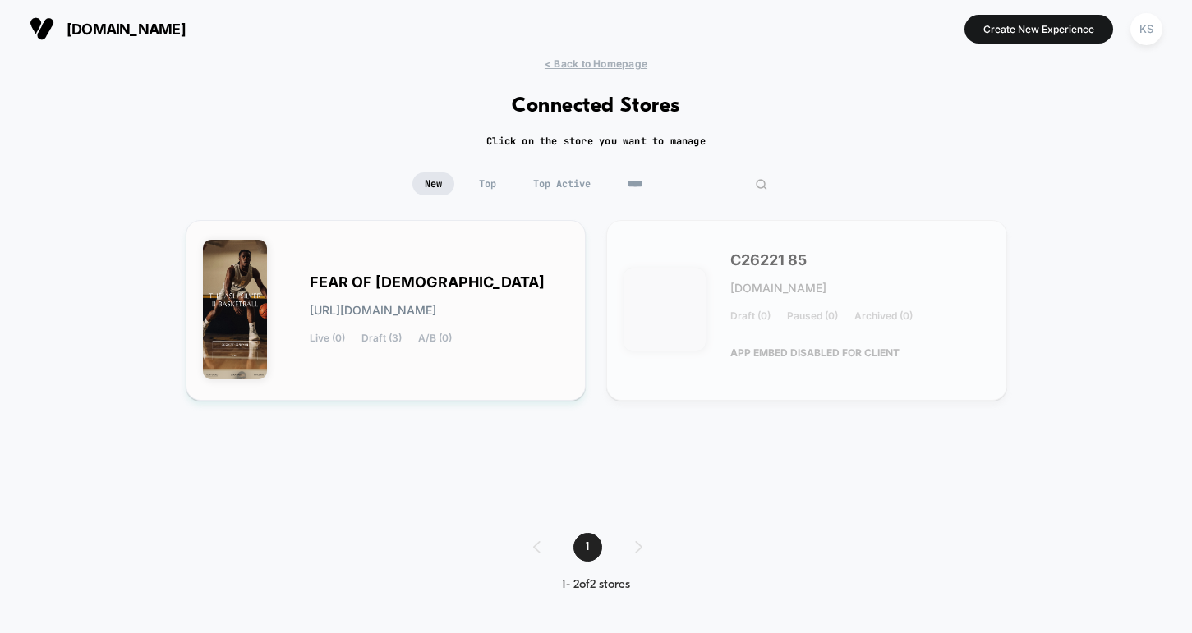
type input "****"
click at [321, 277] on span "FEAR OF [DEMOGRAPHIC_DATA]" at bounding box center [427, 283] width 235 height 12
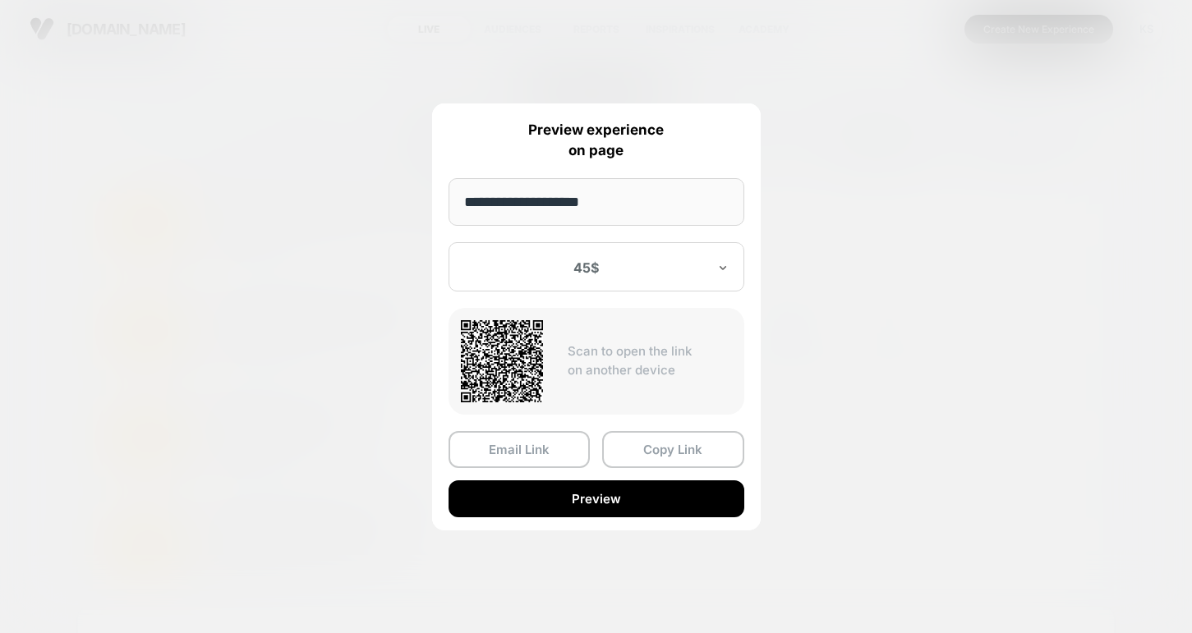
scroll to position [58, 0]
